Goal: Task Accomplishment & Management: Manage account settings

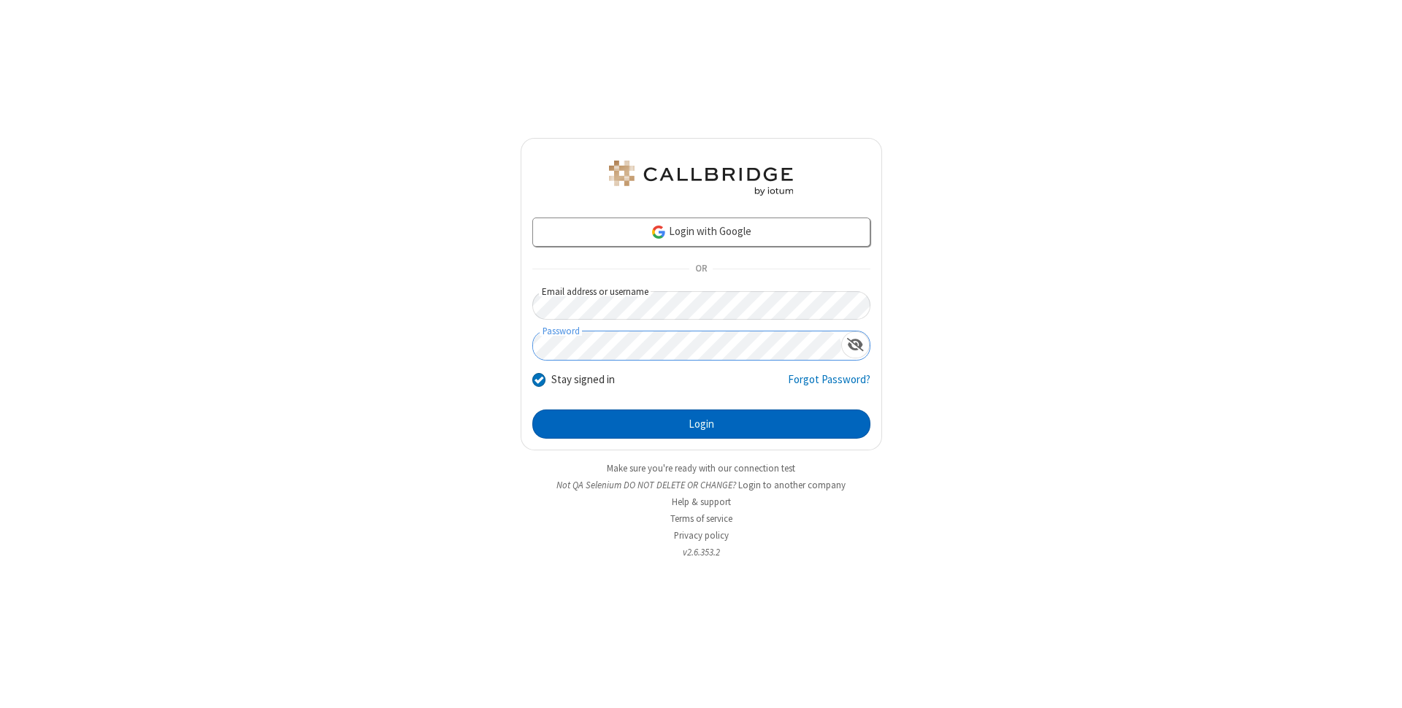
click at [701, 424] on button "Login" at bounding box center [701, 424] width 338 height 29
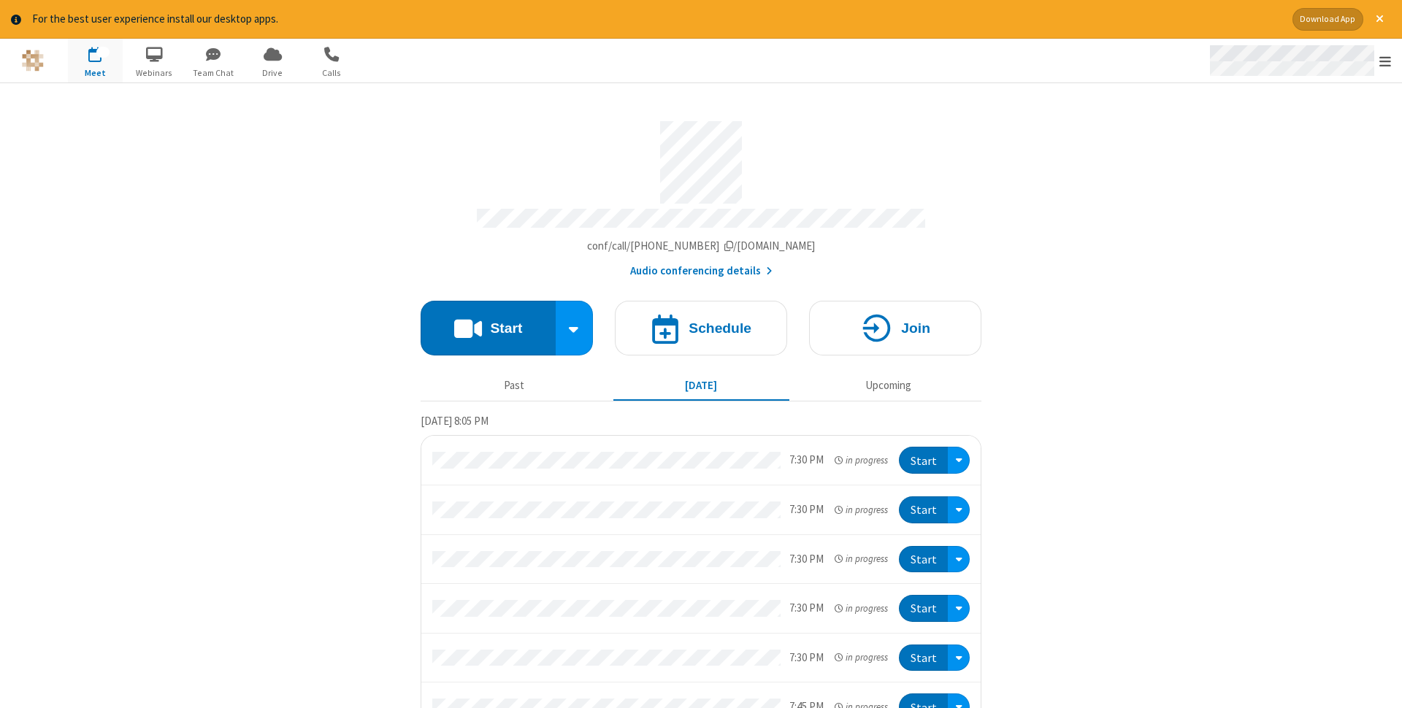
click at [1385, 61] on span "Open menu" at bounding box center [1385, 61] width 12 height 15
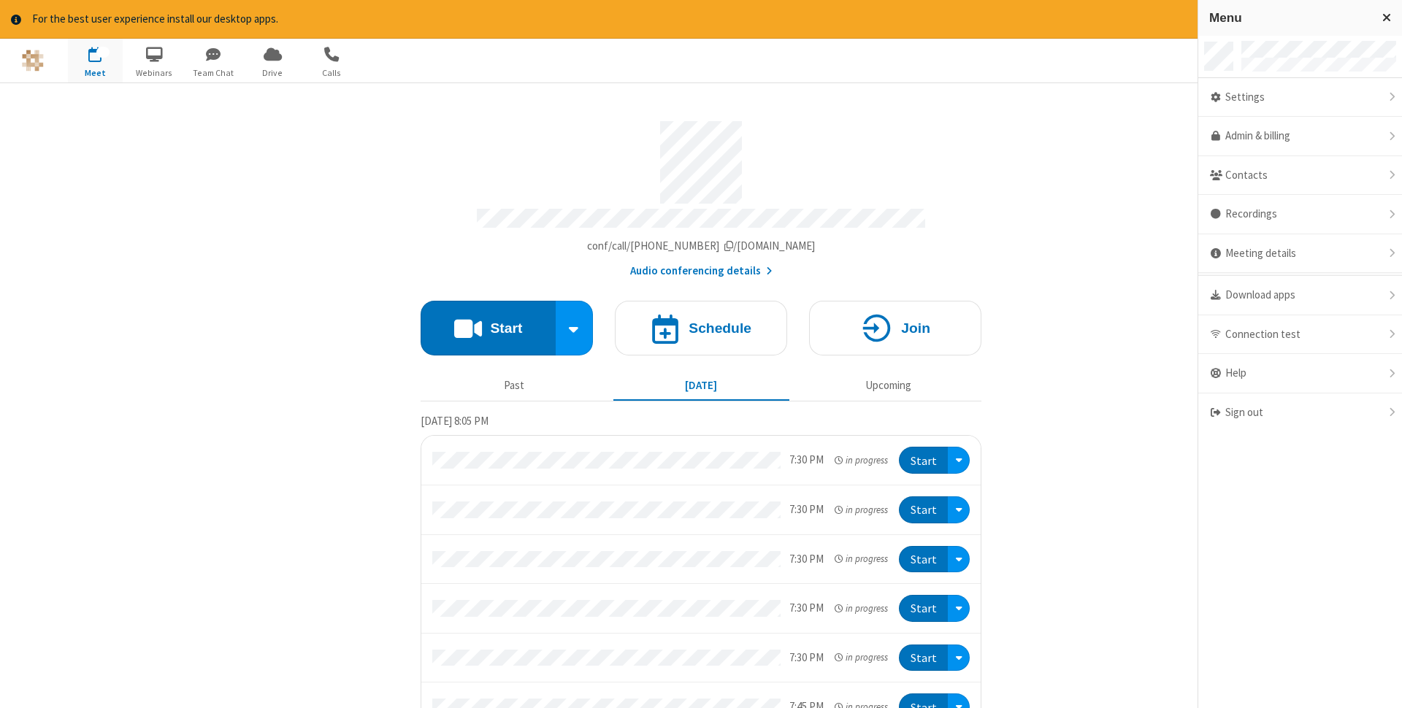
click at [1300, 97] on div "Settings" at bounding box center [1300, 97] width 204 height 39
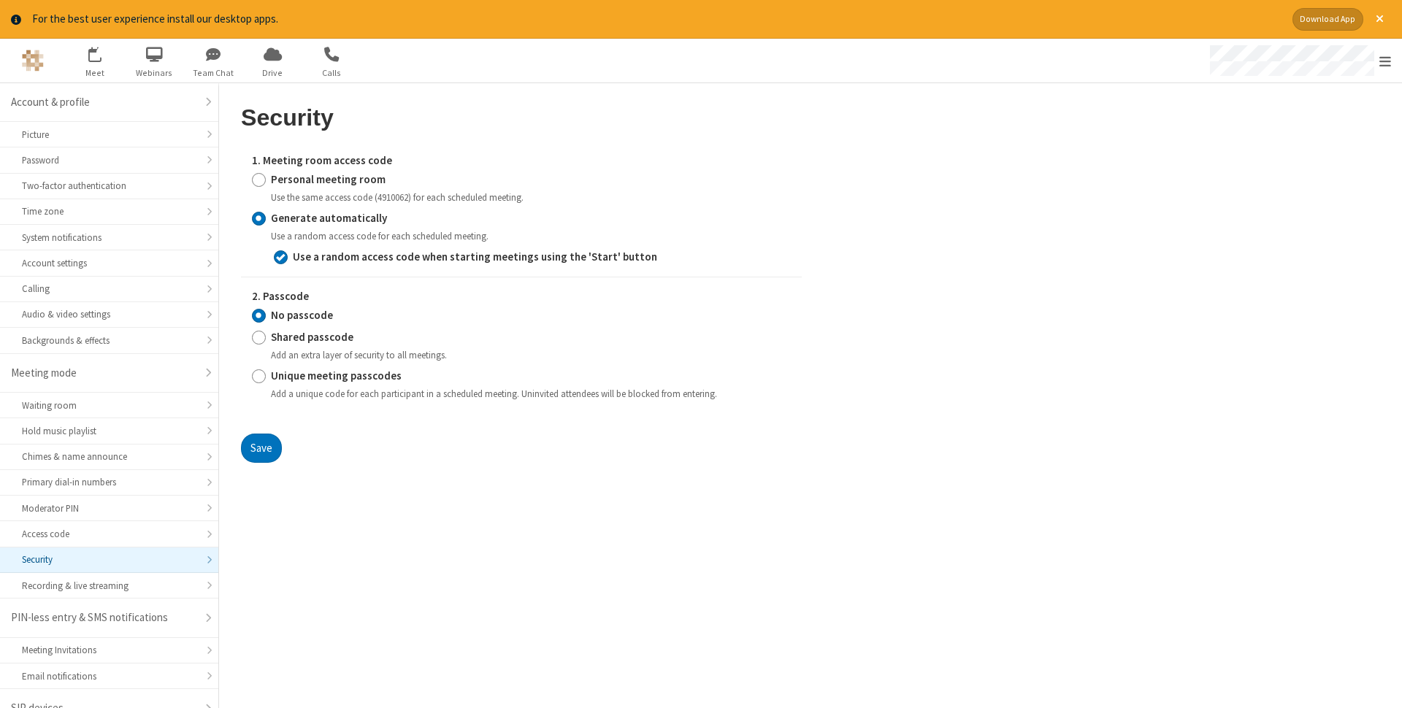
scroll to position [20, 0]
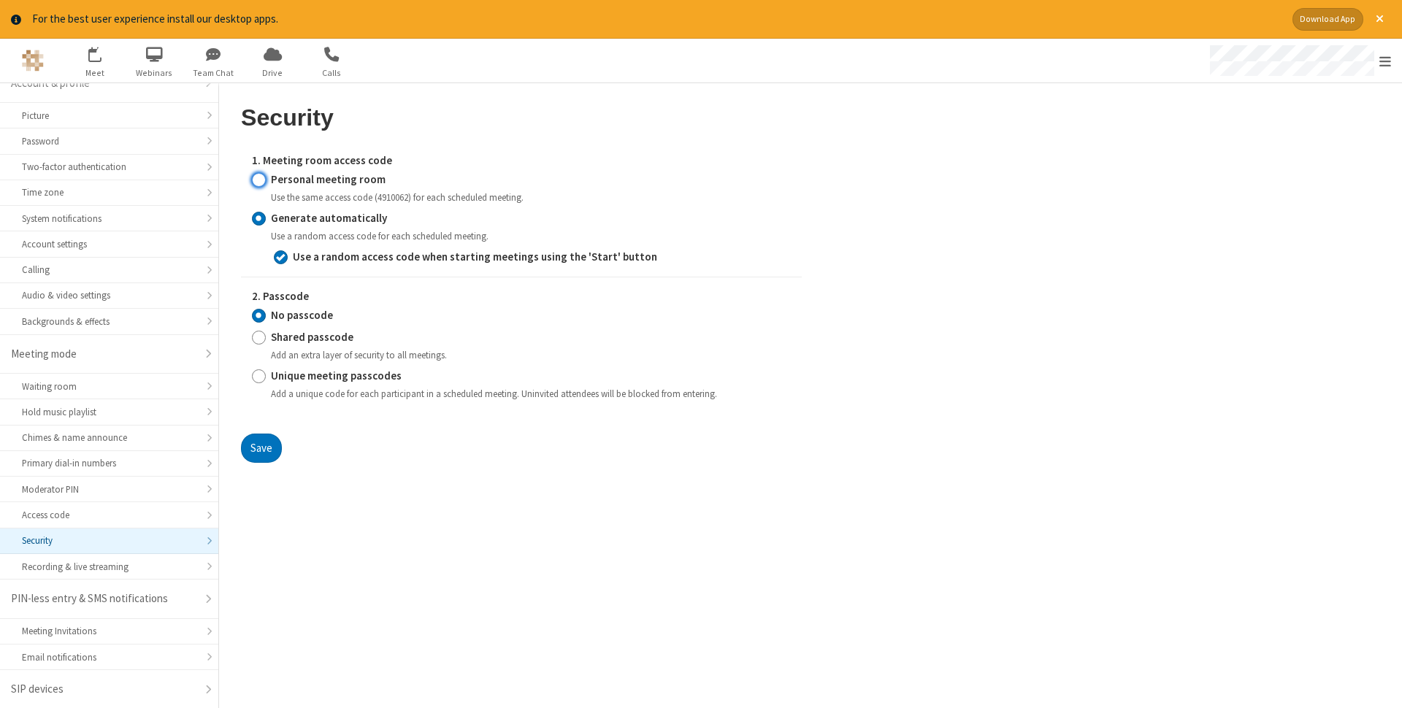
click at [258, 179] on input "Personal meeting room" at bounding box center [259, 179] width 14 height 15
radio input "true"
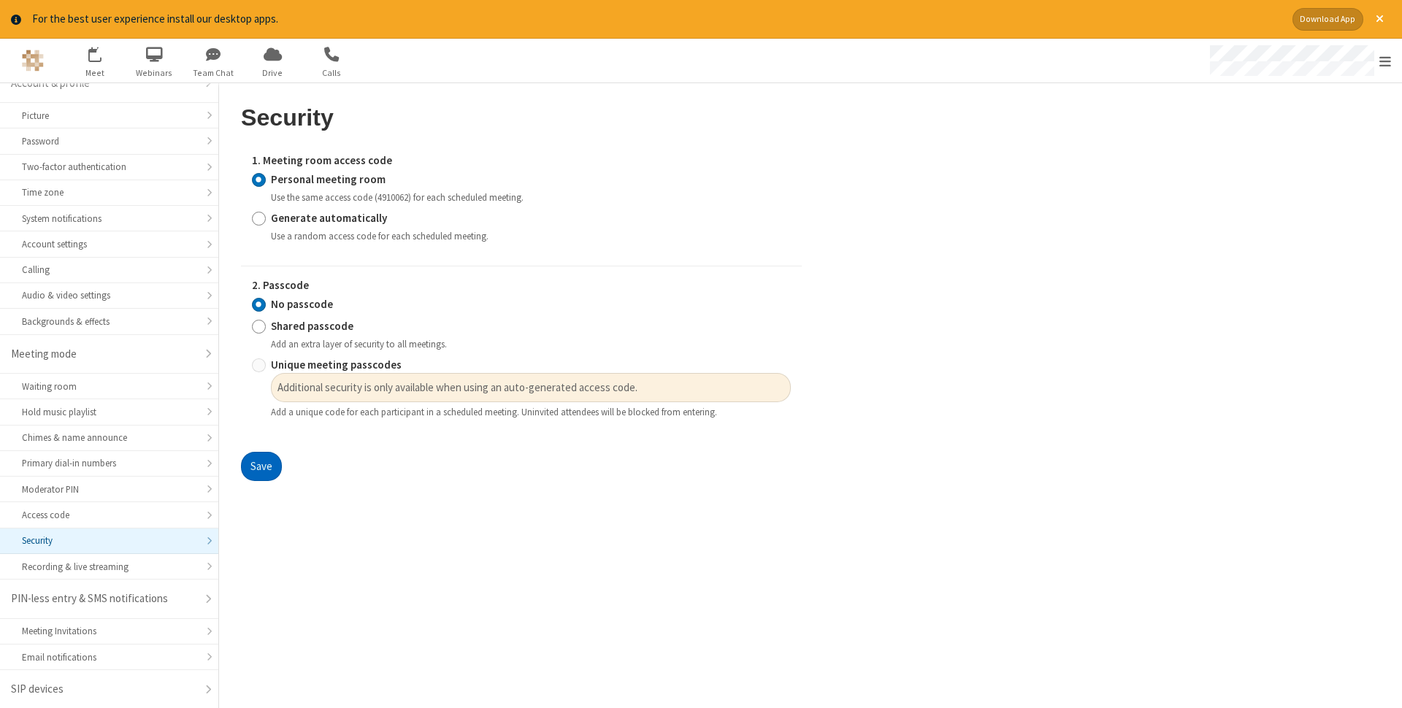
click at [261, 466] on button "Save" at bounding box center [261, 466] width 41 height 29
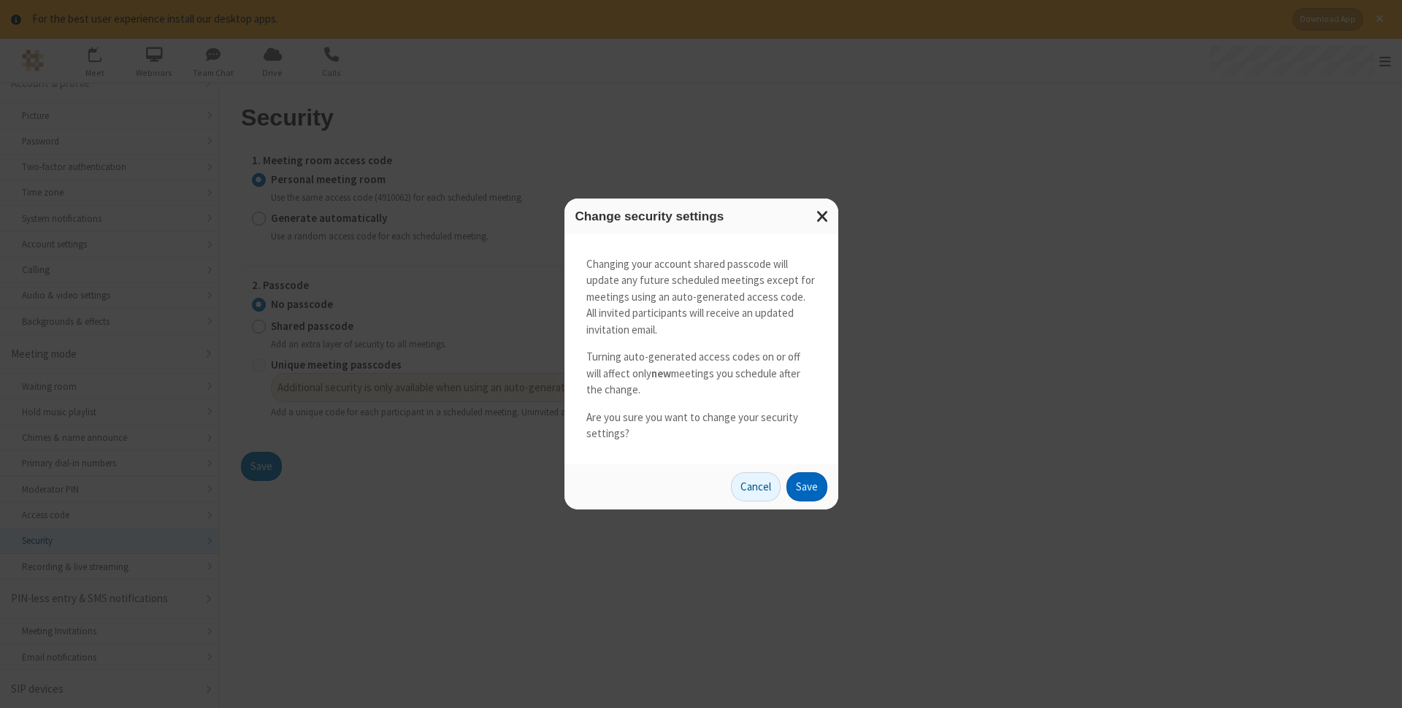
click at [806, 486] on button "Save" at bounding box center [806, 486] width 41 height 29
